Goal: Find specific page/section: Find specific page/section

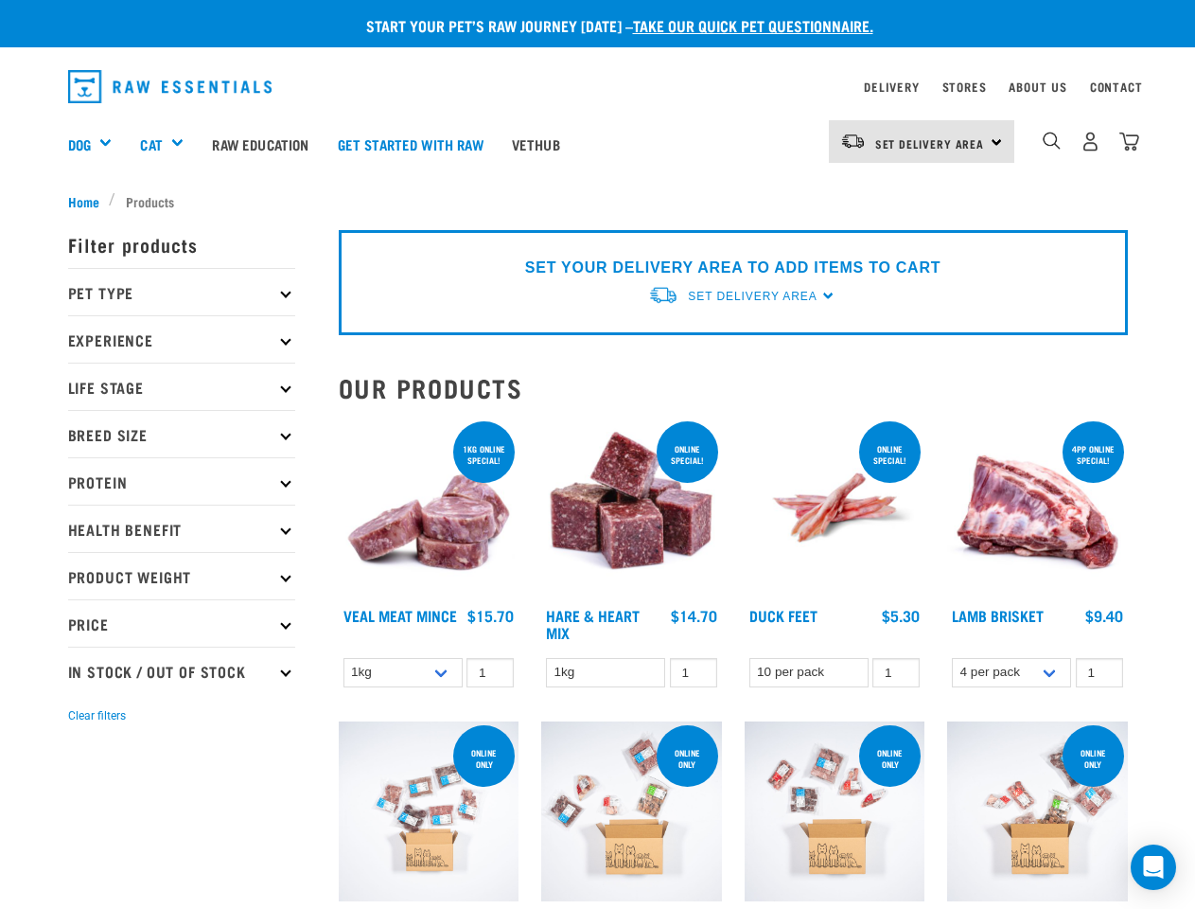
click at [97, 144] on div "Dog" at bounding box center [97, 144] width 59 height 76
click at [170, 144] on div "Cat" at bounding box center [169, 144] width 58 height 76
click at [922, 141] on span "Set Delivery Area" at bounding box center [930, 143] width 110 height 7
click at [1052, 141] on img "dropdown navigation" at bounding box center [1052, 141] width 18 height 18
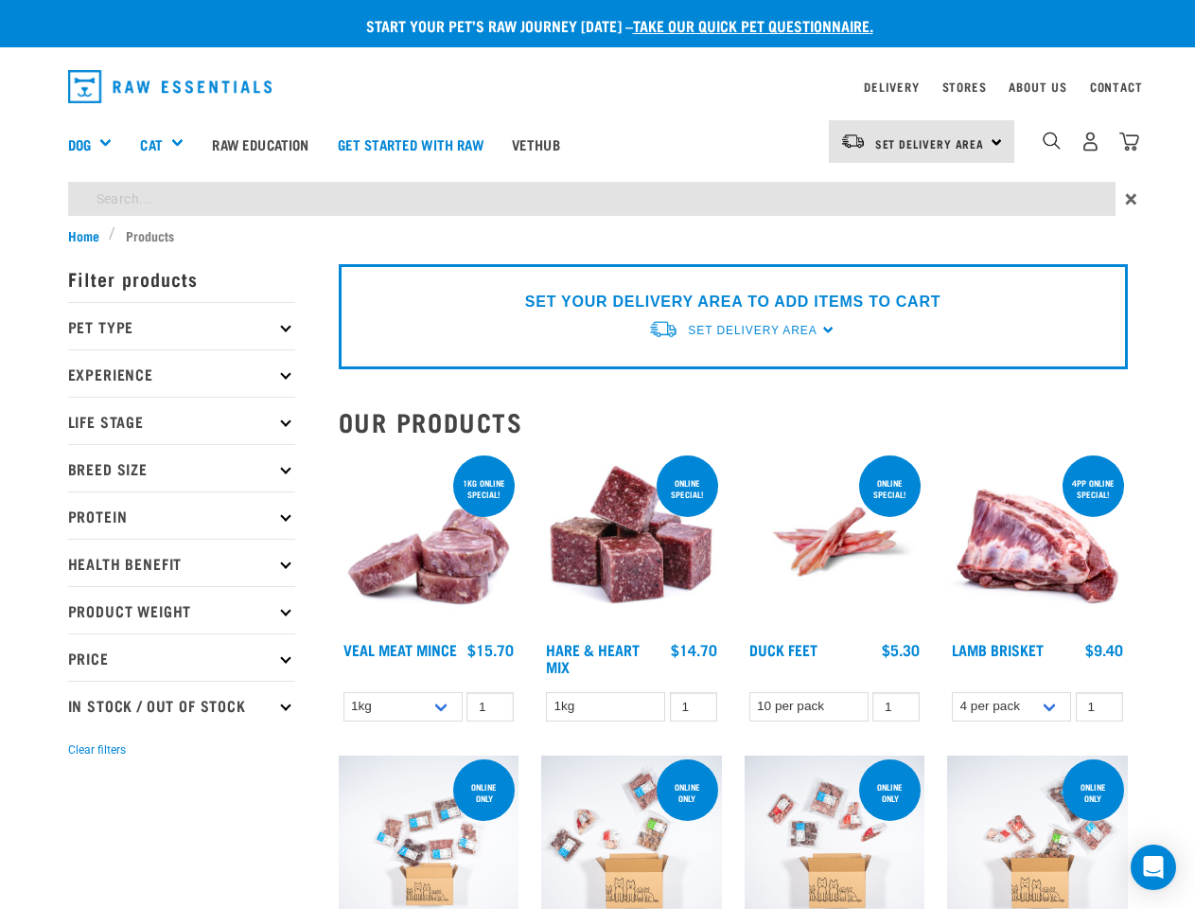
click at [182, 292] on p "Filter products" at bounding box center [181, 278] width 227 height 47
click at [182, 339] on p "Pet Type" at bounding box center [181, 325] width 227 height 47
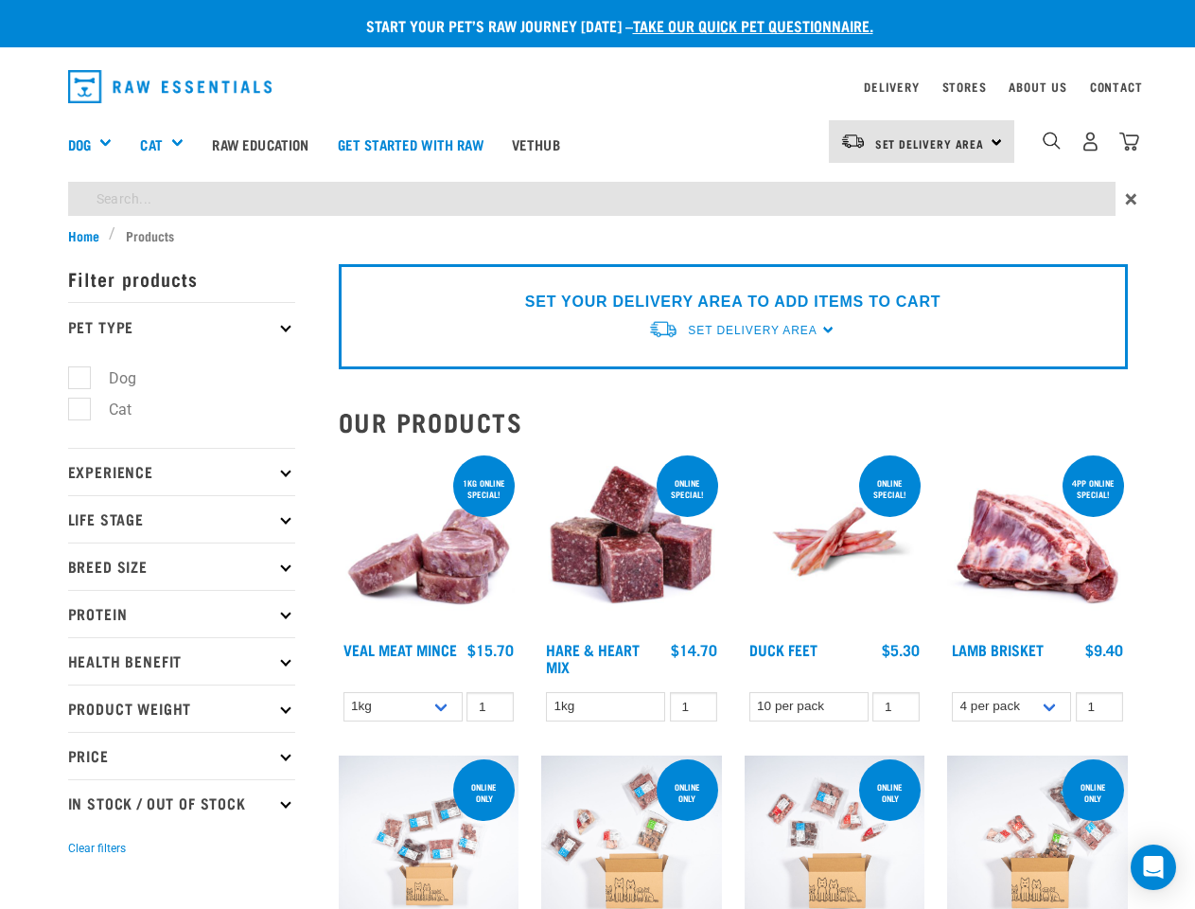
click at [182, 386] on li "Dog" at bounding box center [181, 378] width 227 height 20
click at [182, 433] on ul "Dog Cat" at bounding box center [181, 398] width 227 height 98
click at [182, 481] on p "Experience" at bounding box center [181, 471] width 227 height 47
click at [182, 528] on p "Life Stage" at bounding box center [181, 518] width 227 height 47
